Goal: Find contact information: Find contact information

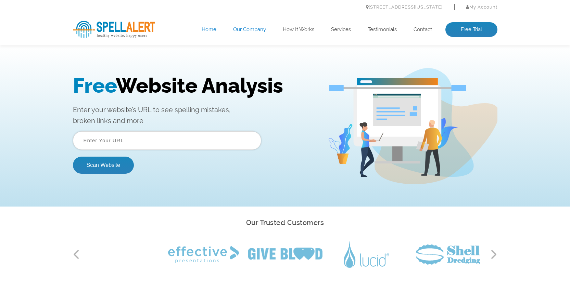
click at [238, 30] on link "Our Company" at bounding box center [249, 29] width 33 height 7
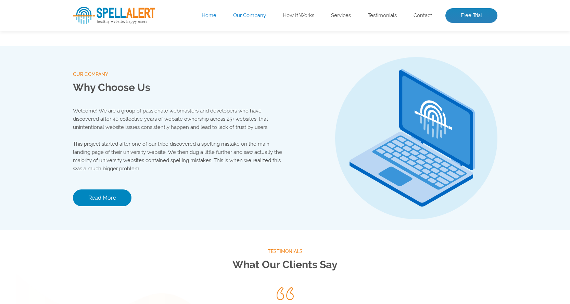
scroll to position [718, 0]
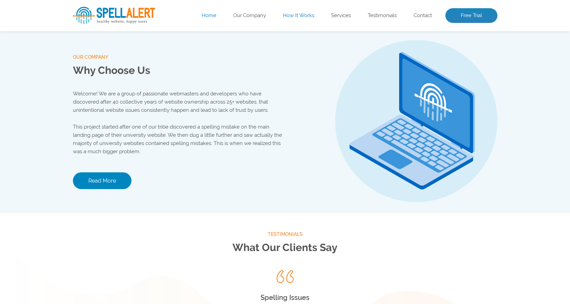
click at [292, 17] on link "How It Works" at bounding box center [298, 15] width 31 height 7
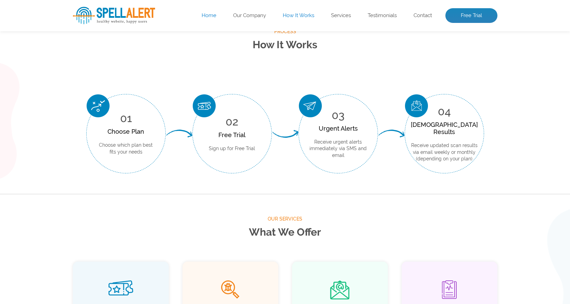
scroll to position [253, 0]
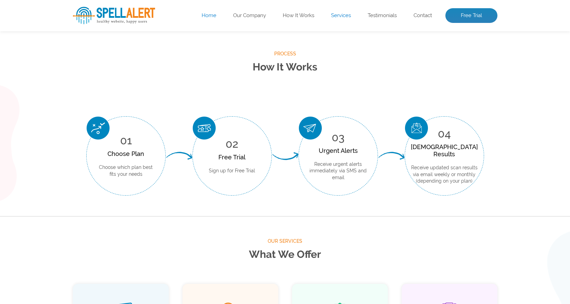
click at [344, 16] on link "Services" at bounding box center [341, 15] width 20 height 7
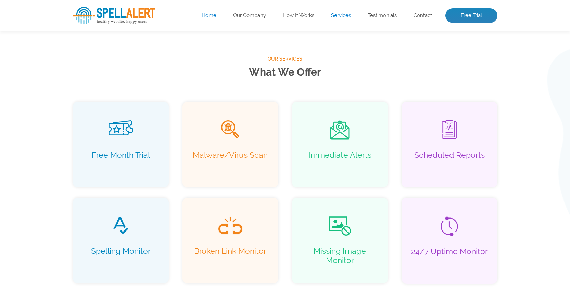
scroll to position [441, 0]
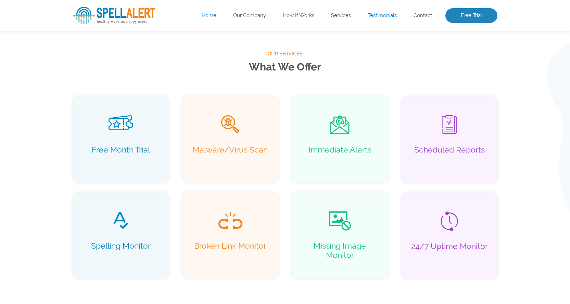
click at [392, 14] on link "Testimonials" at bounding box center [382, 15] width 29 height 7
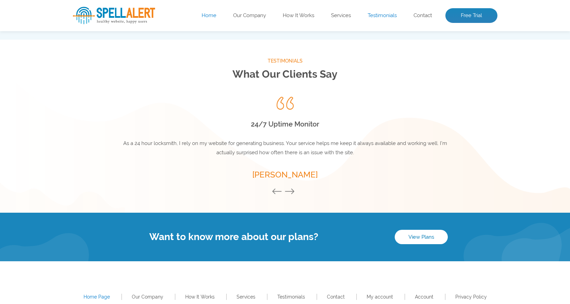
scroll to position [902, 0]
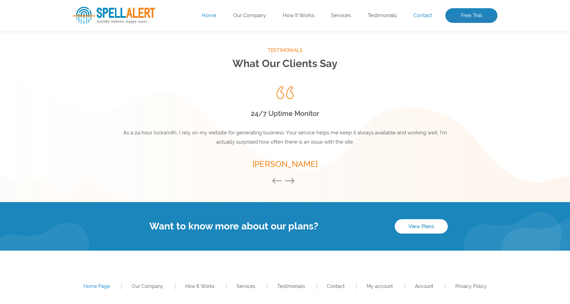
click at [423, 18] on link "Contact" at bounding box center [423, 15] width 18 height 7
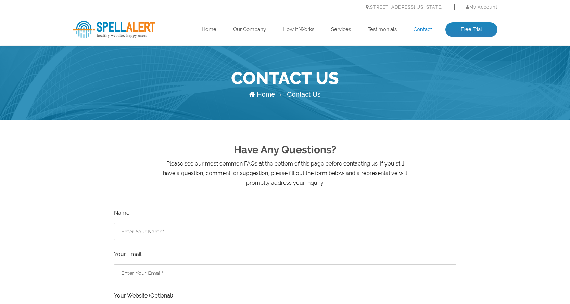
drag, startPoint x: 574, startPoint y: 84, endPoint x: 575, endPoint y: -16, distance: 99.6
